Goal: Task Accomplishment & Management: Use online tool/utility

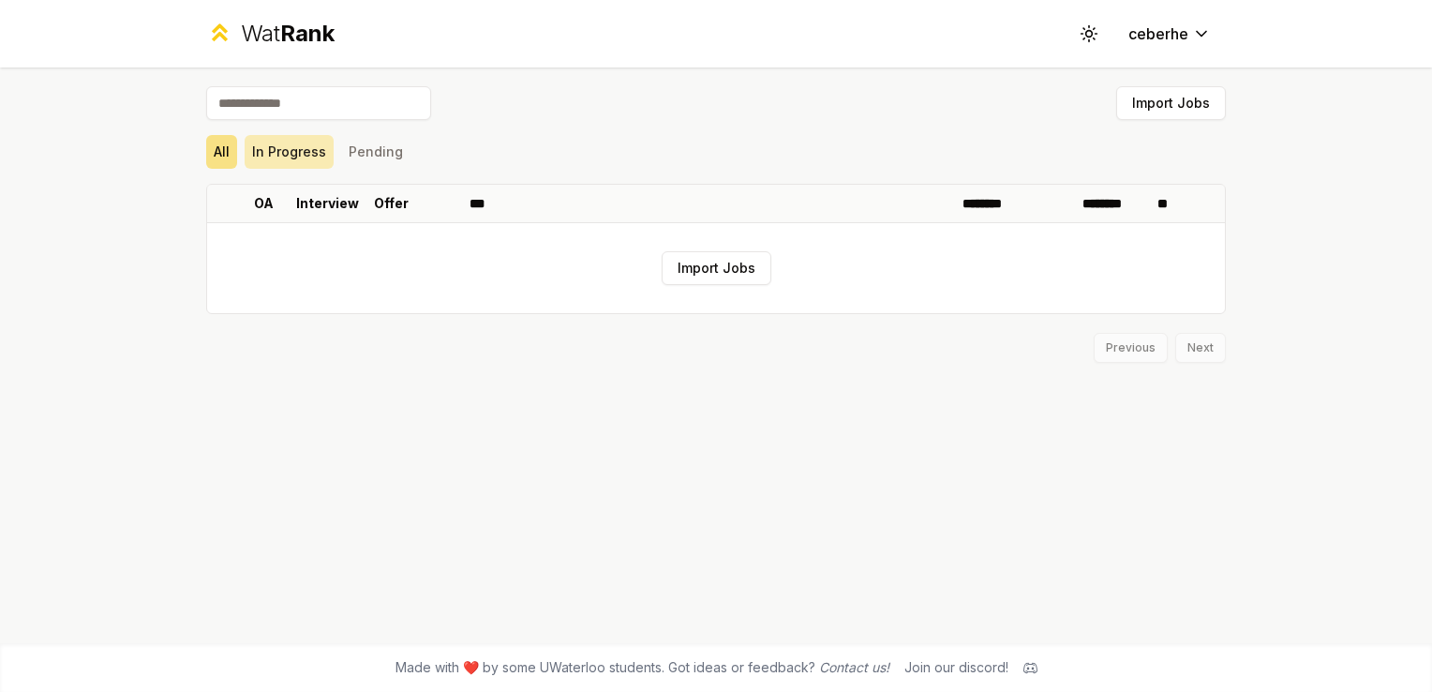
click at [297, 154] on button "In Progress" at bounding box center [289, 152] width 89 height 34
click at [396, 153] on button "Pending" at bounding box center [375, 152] width 69 height 34
click at [266, 28] on div "Wat Rank" at bounding box center [288, 34] width 94 height 30
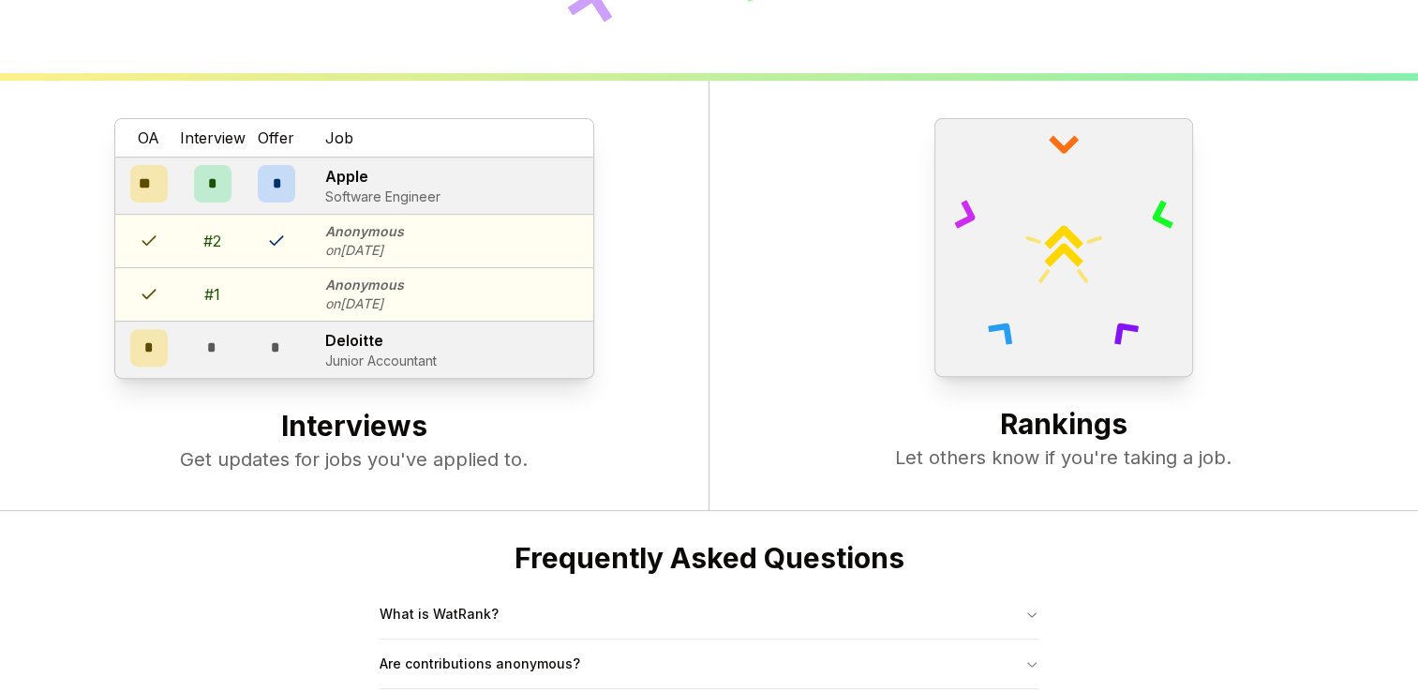
scroll to position [720, 0]
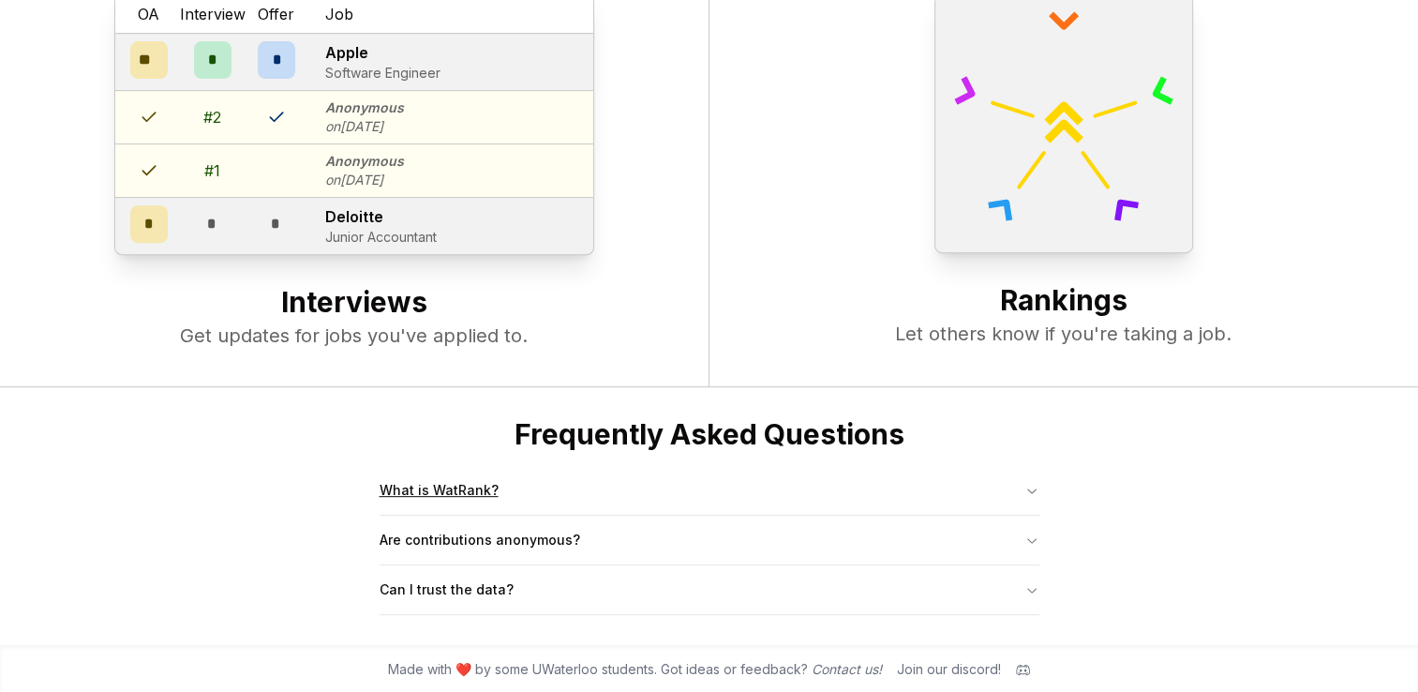
click at [956, 491] on button "What is WatRank?" at bounding box center [710, 490] width 660 height 49
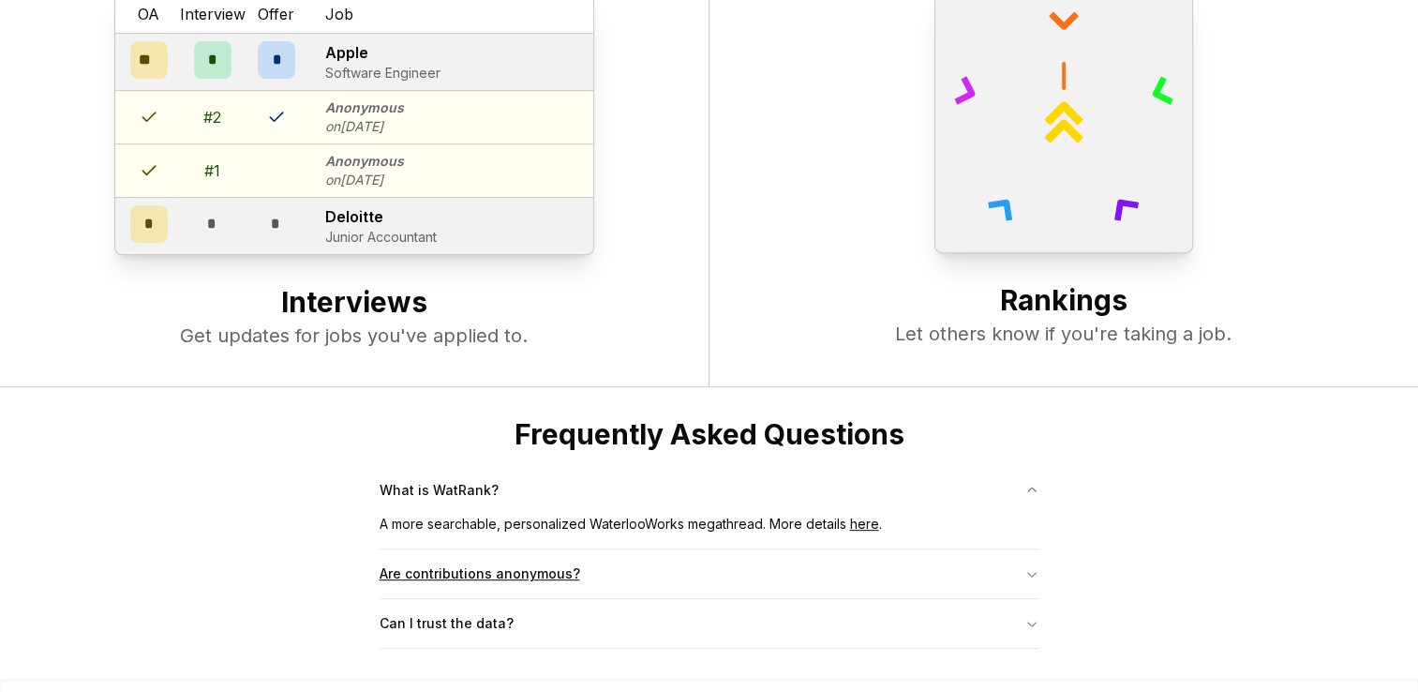
click at [1037, 570] on icon "button" at bounding box center [1032, 573] width 15 height 15
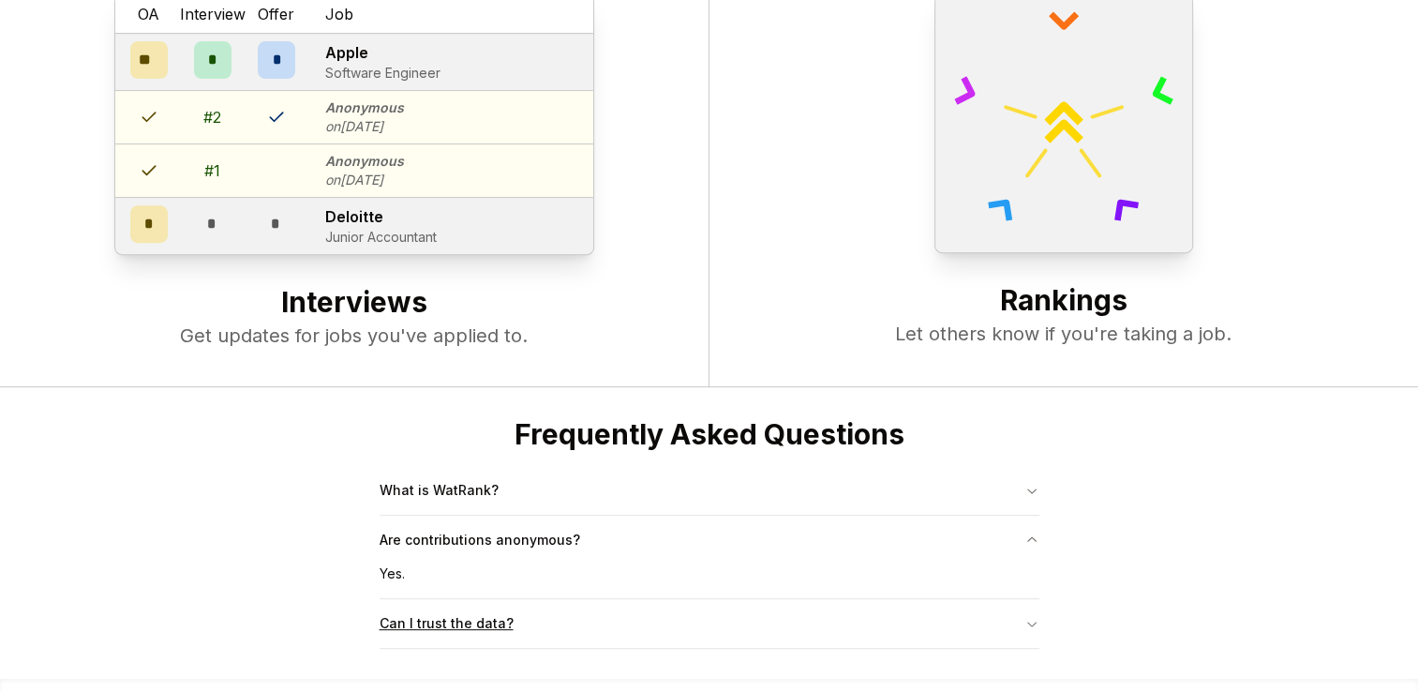
click at [994, 624] on button "Can I trust the data?" at bounding box center [710, 623] width 660 height 49
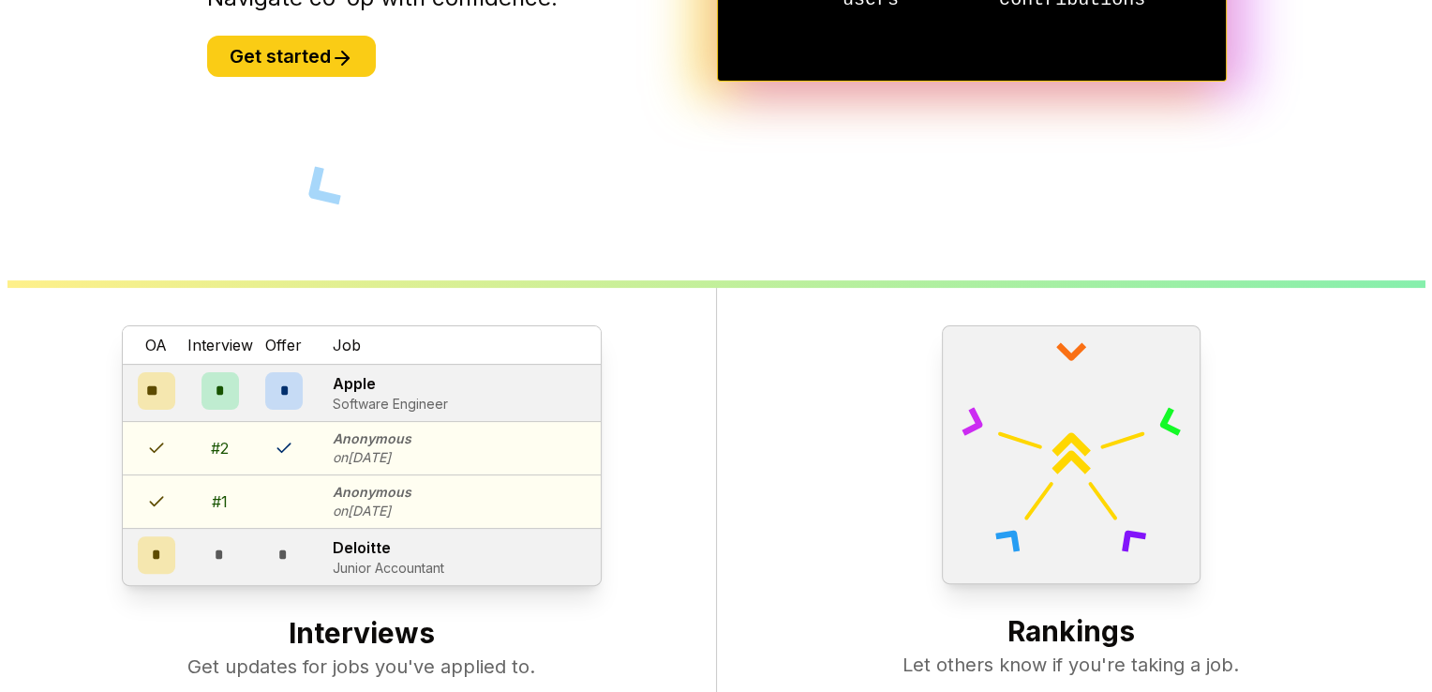
scroll to position [0, 0]
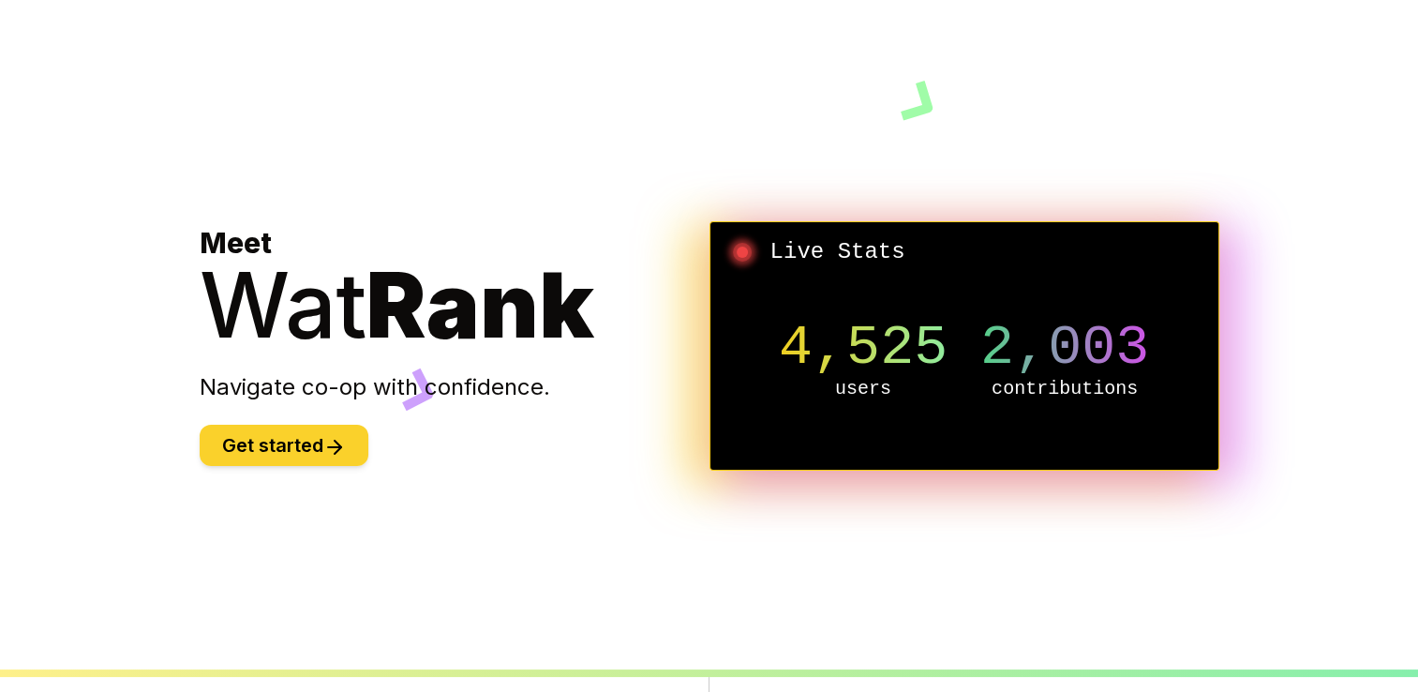
click at [292, 442] on button "Get started" at bounding box center [284, 445] width 169 height 41
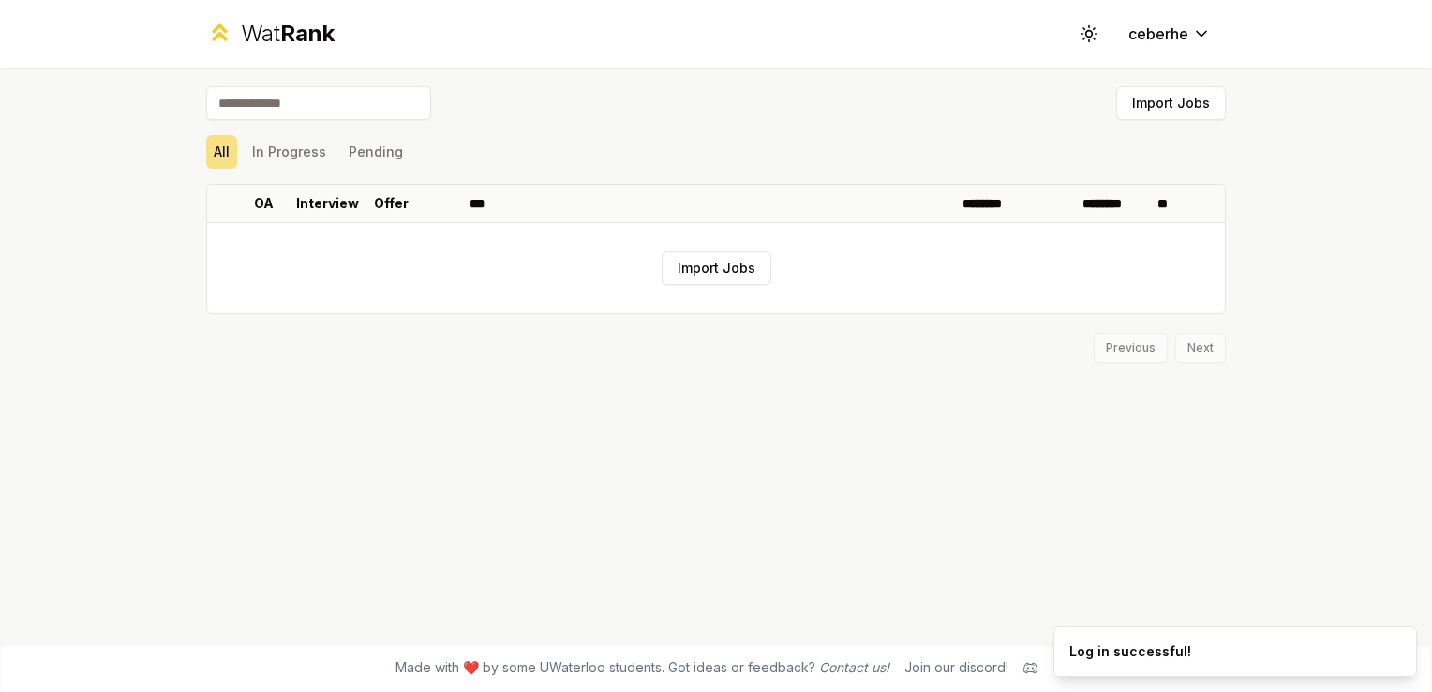
click at [326, 109] on input at bounding box center [318, 103] width 225 height 34
click at [1171, 49] on button "ceberhe" at bounding box center [1170, 34] width 112 height 34
click at [1208, 44] on html "Wat Rank Toggle theme ceberhe Import Jobs All In Progress Pending OA Interview …" at bounding box center [716, 346] width 1432 height 692
click at [1172, 30] on html "Wat Rank Toggle theme ceberhe Import Jobs All In Progress Pending OA Interview …" at bounding box center [716, 346] width 1432 height 692
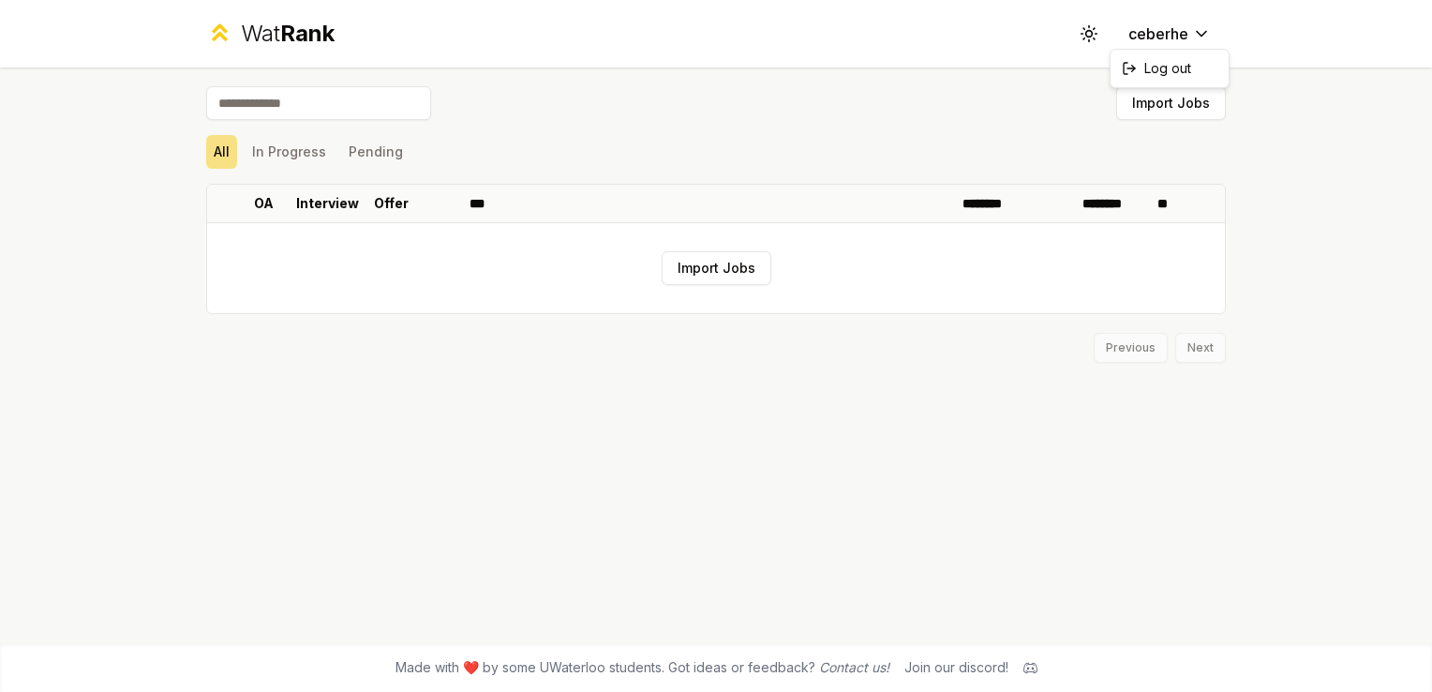
click at [1172, 30] on html "Wat Rank Toggle theme ceberhe Import Jobs All In Progress Pending OA Interview …" at bounding box center [716, 346] width 1432 height 692
click at [807, 336] on html "Wat Rank Toggle theme ceberhe Import Jobs All In Progress Pending OA Interview …" at bounding box center [716, 346] width 1432 height 692
click at [295, 93] on input at bounding box center [318, 103] width 225 height 34
type input "*********"
click at [320, 194] on p "Interview" at bounding box center [327, 203] width 63 height 19
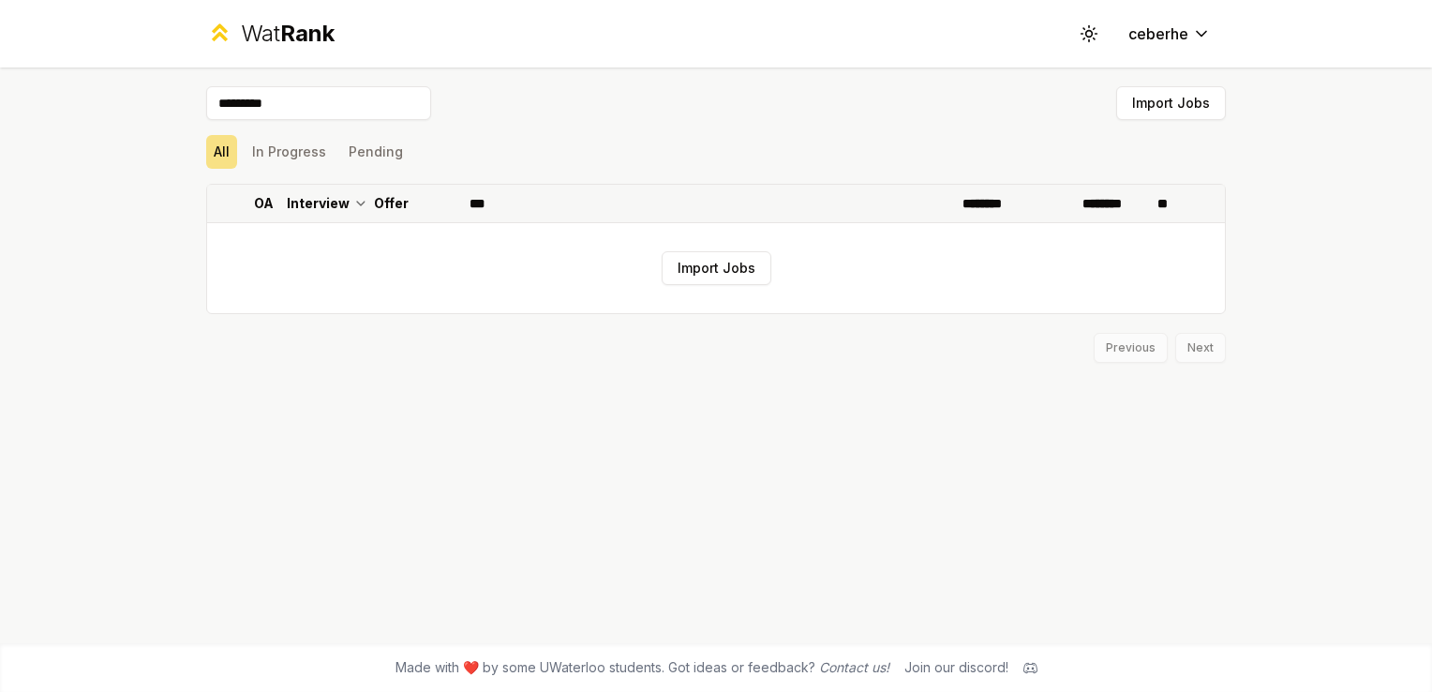
click at [320, 194] on p "Interview" at bounding box center [318, 203] width 63 height 19
